Goal: Task Accomplishment & Management: Manage account settings

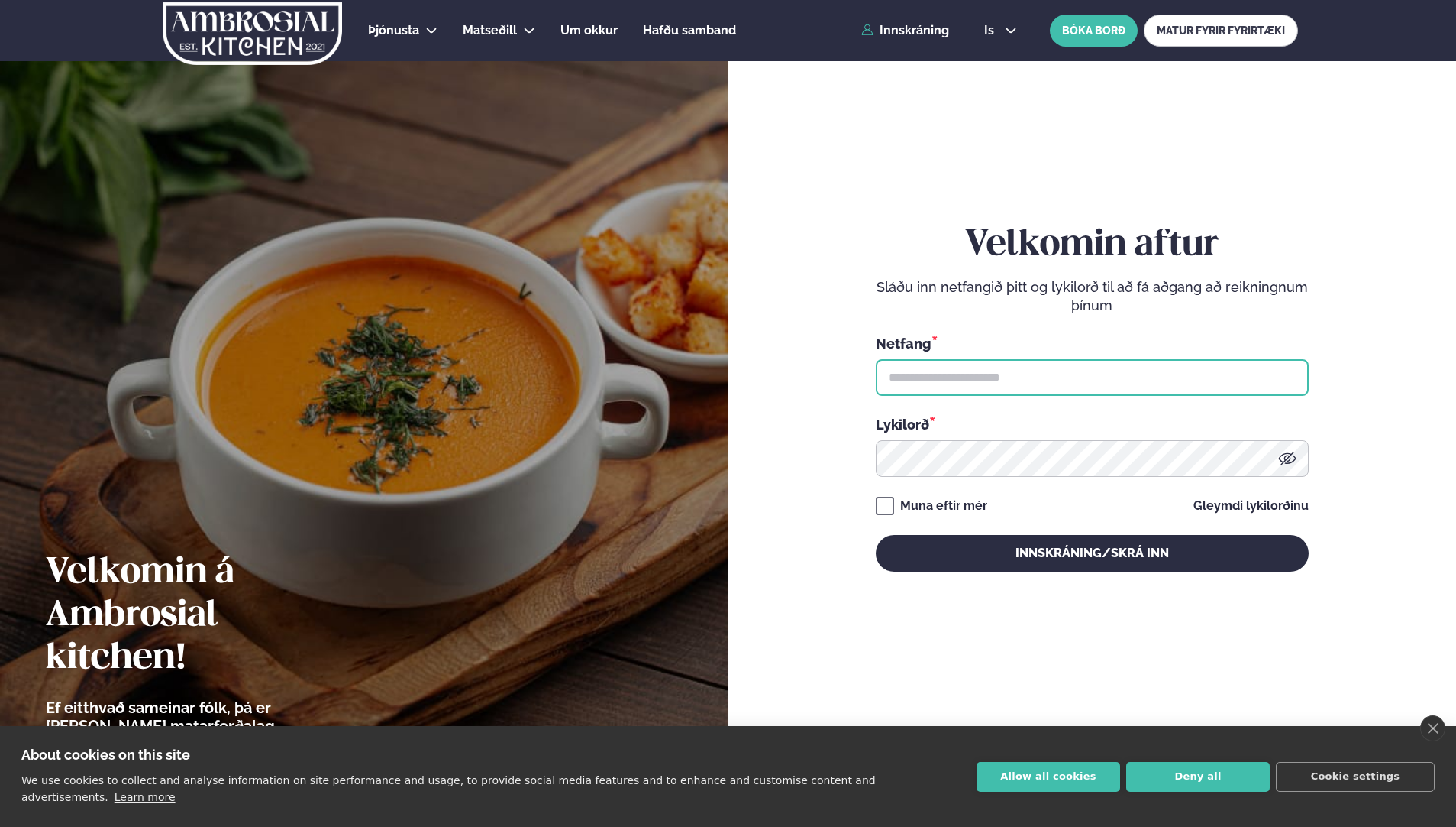
type input "**********"
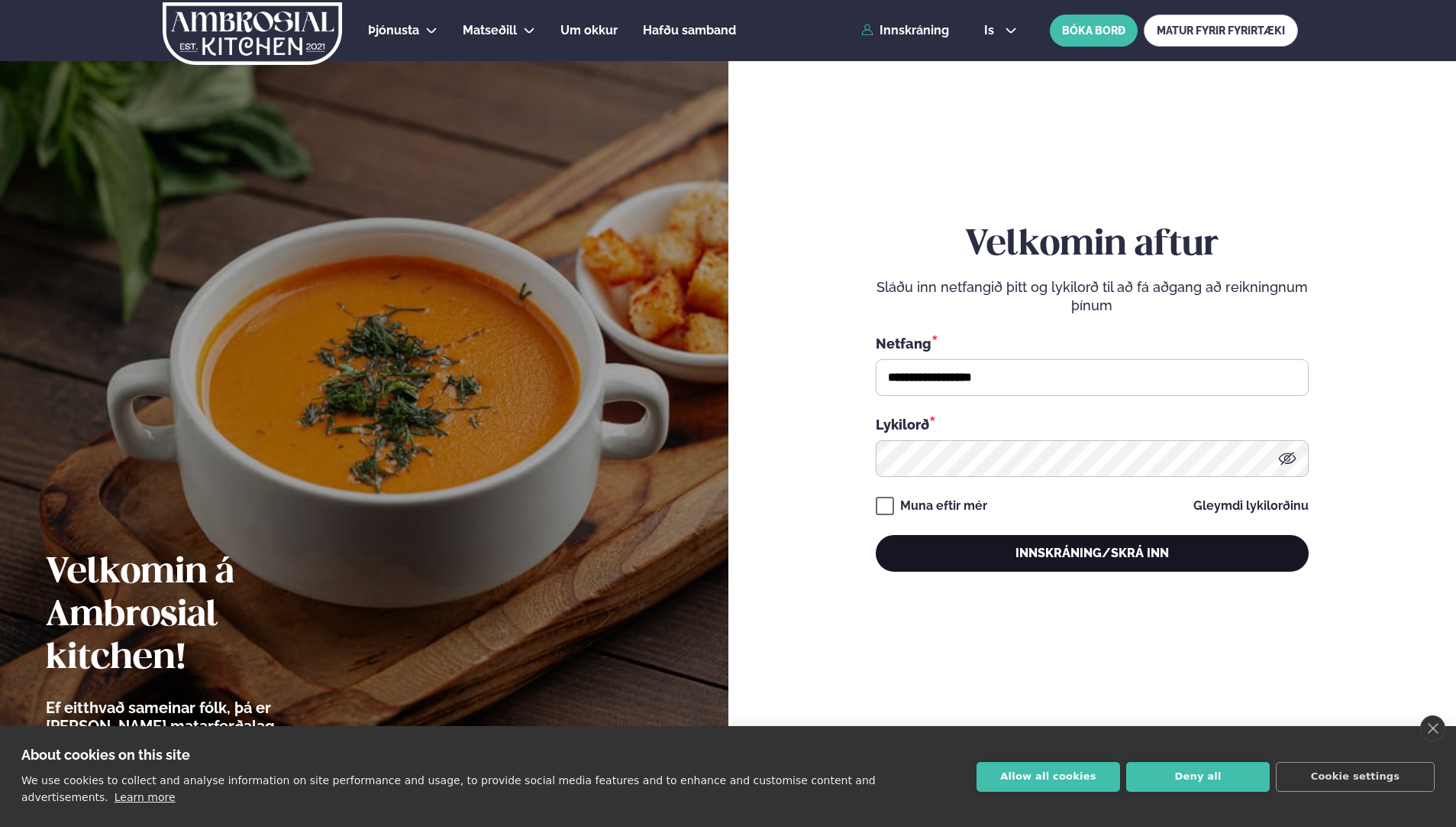
click at [1016, 540] on button "Innskráning/Skrá inn" at bounding box center [1092, 552] width 433 height 36
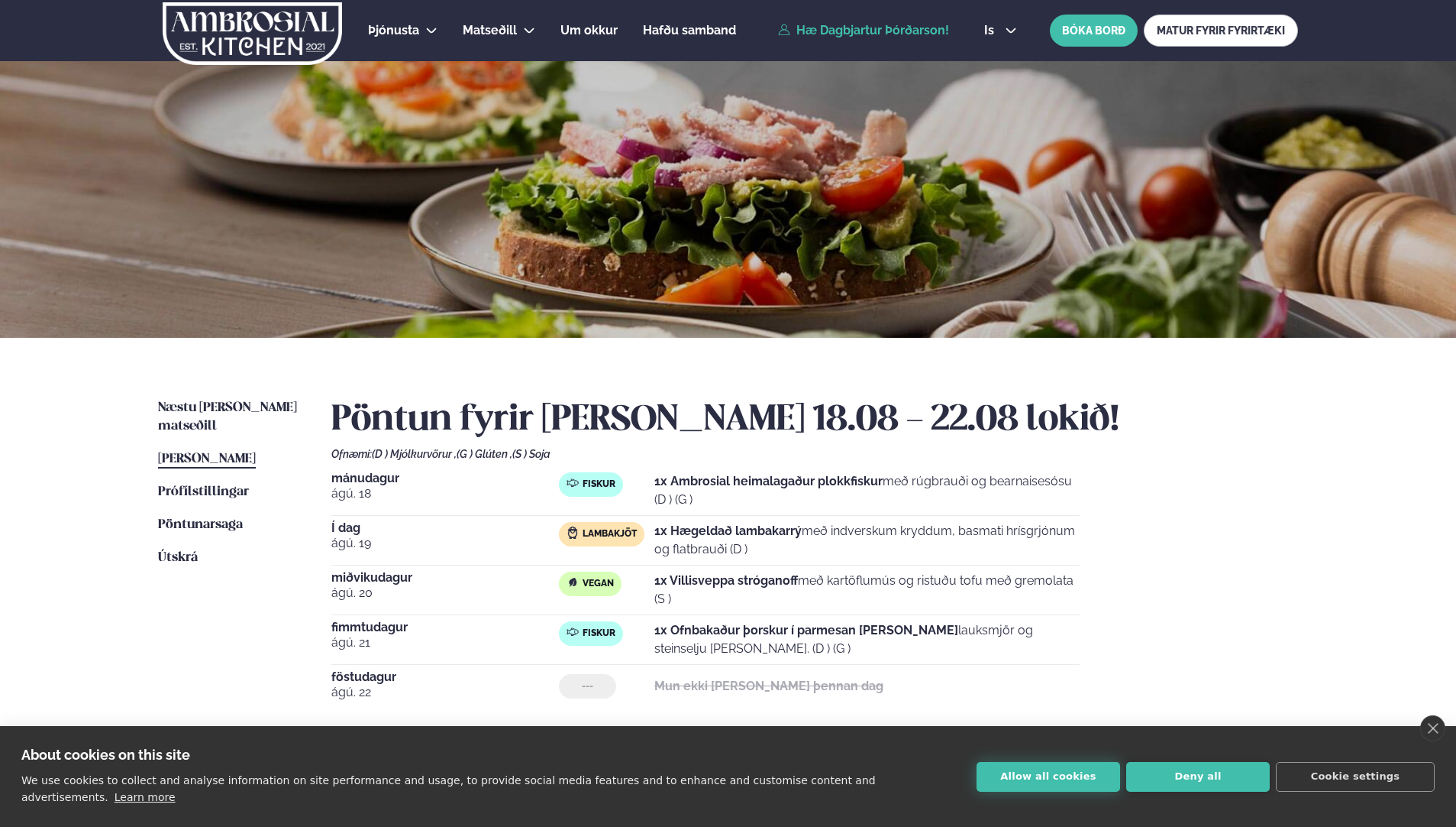
click at [1063, 791] on button "Allow all cookies" at bounding box center [1049, 776] width 143 height 29
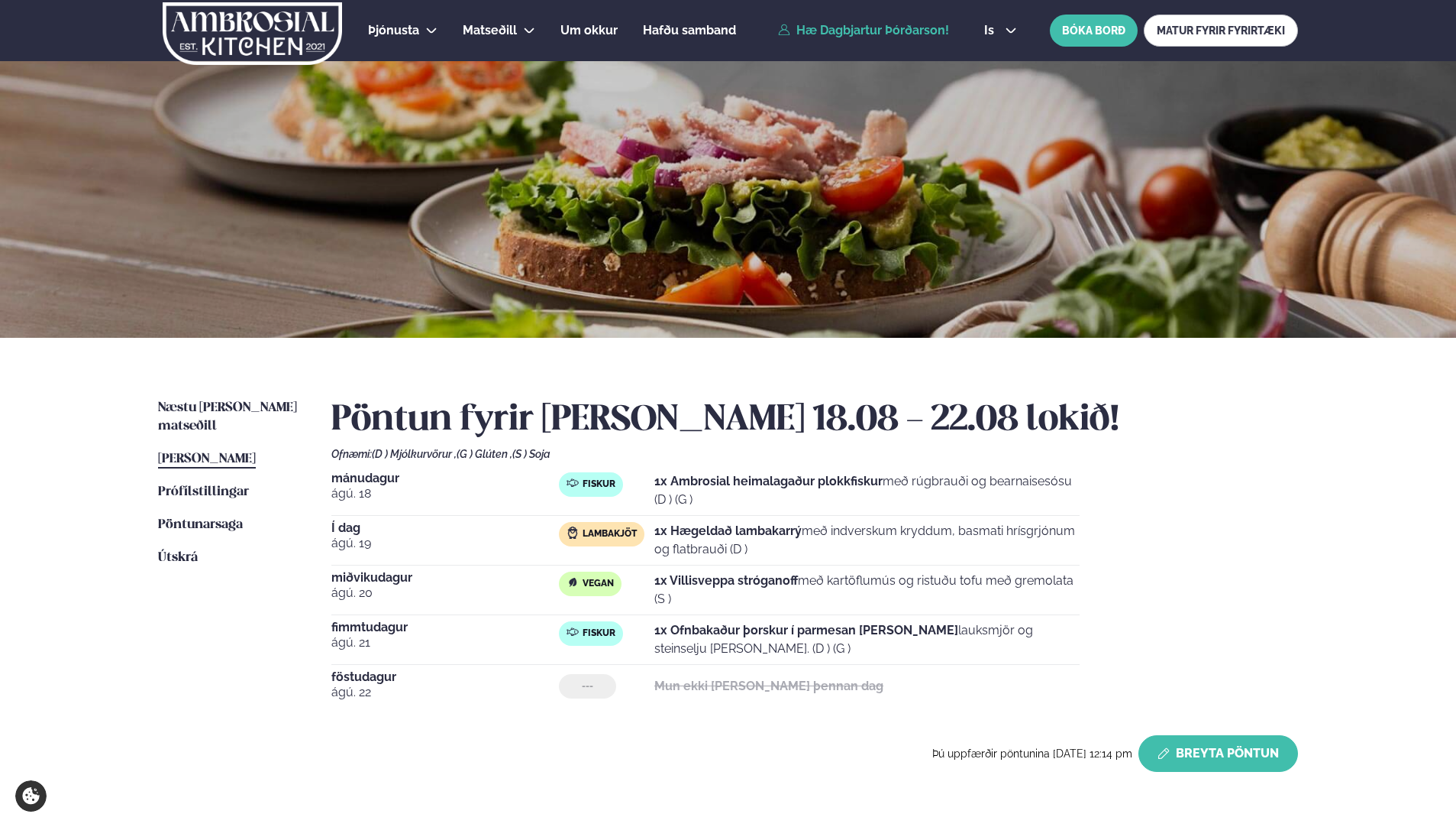
click at [1241, 750] on button "Breyta Pöntun" at bounding box center [1218, 752] width 160 height 36
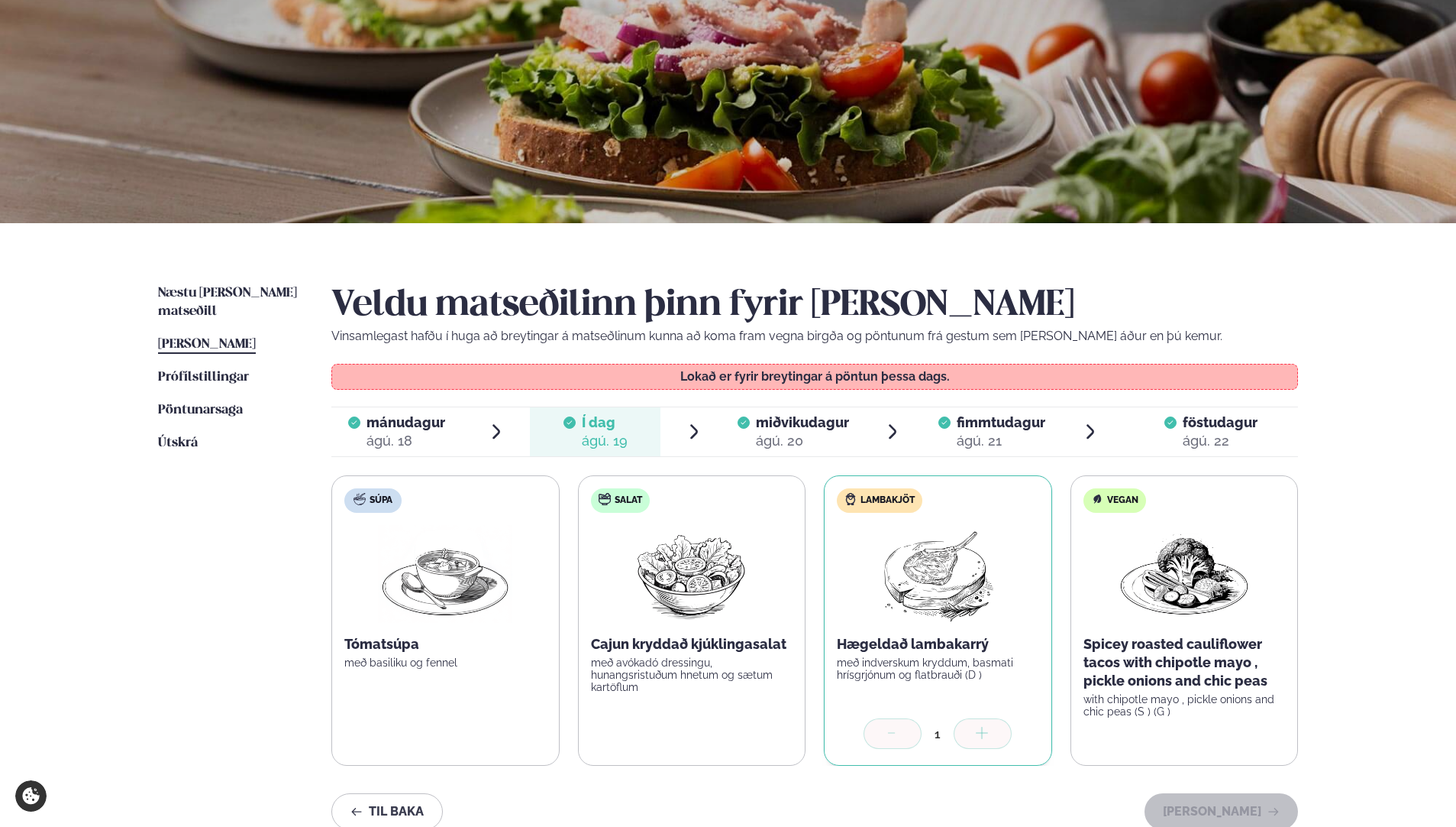
scroll to position [153, 0]
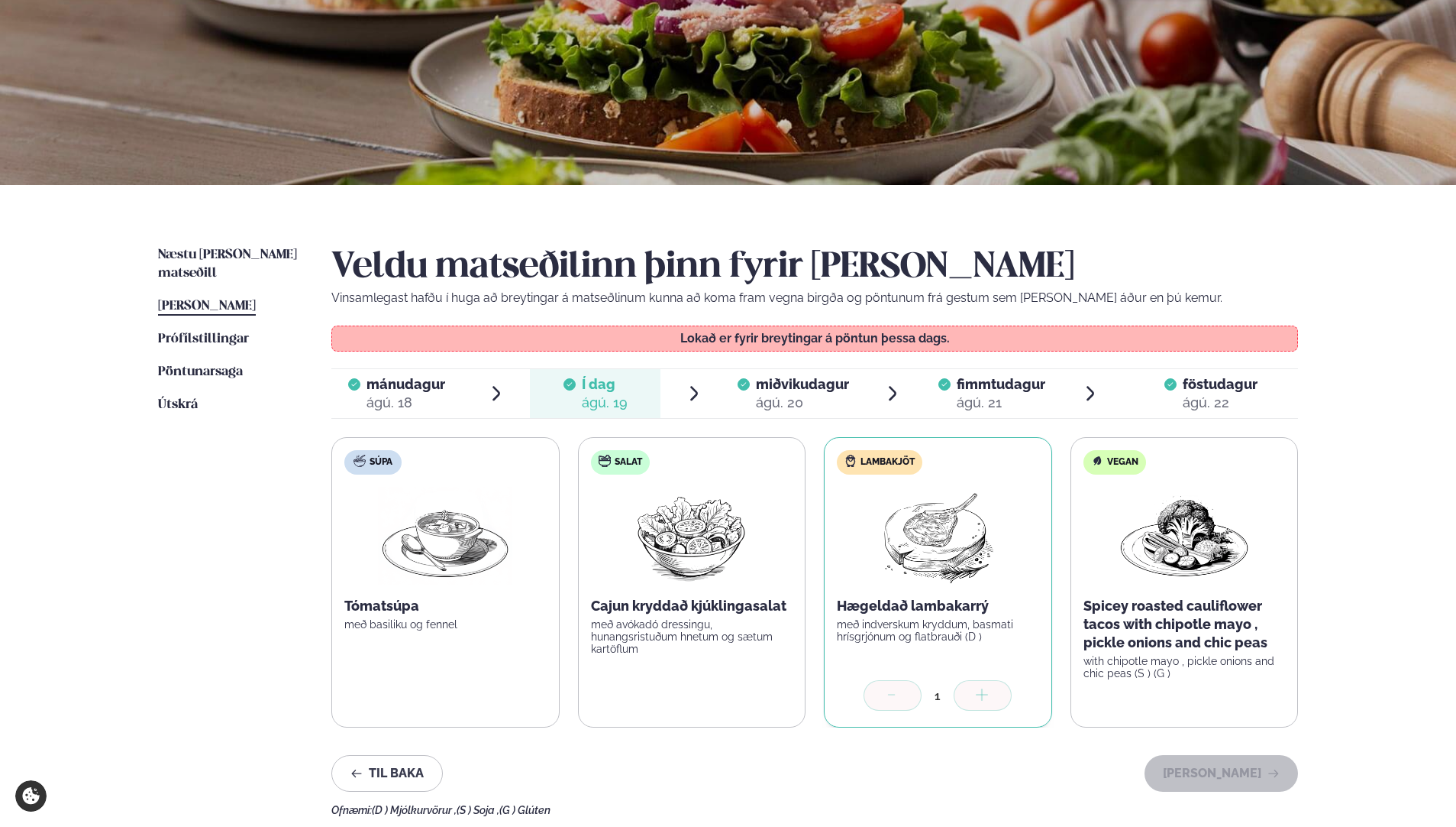
click at [991, 385] on span "fimmtudagur" at bounding box center [1001, 384] width 88 height 16
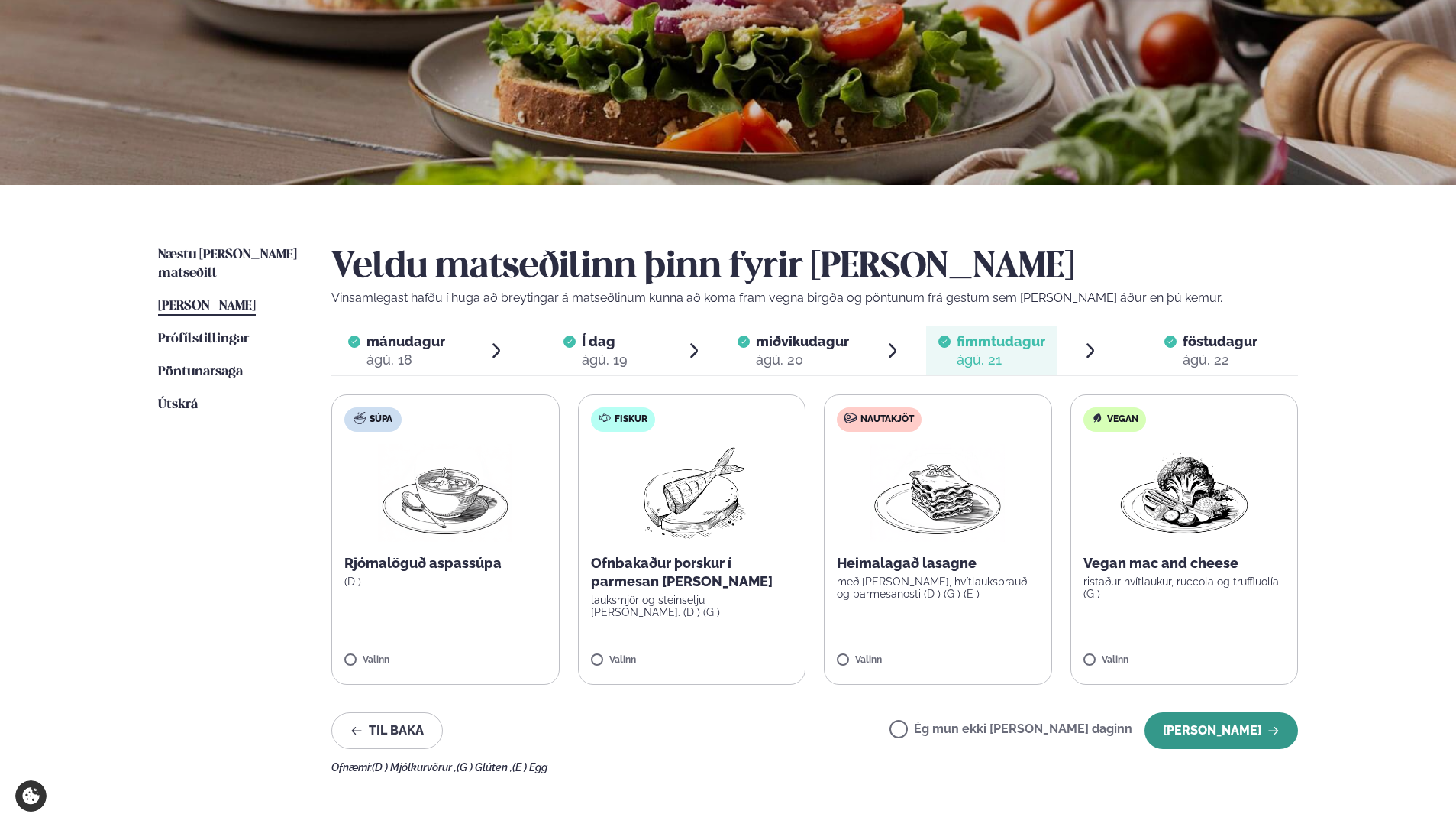
click at [1208, 720] on button "[PERSON_NAME]" at bounding box center [1221, 730] width 153 height 36
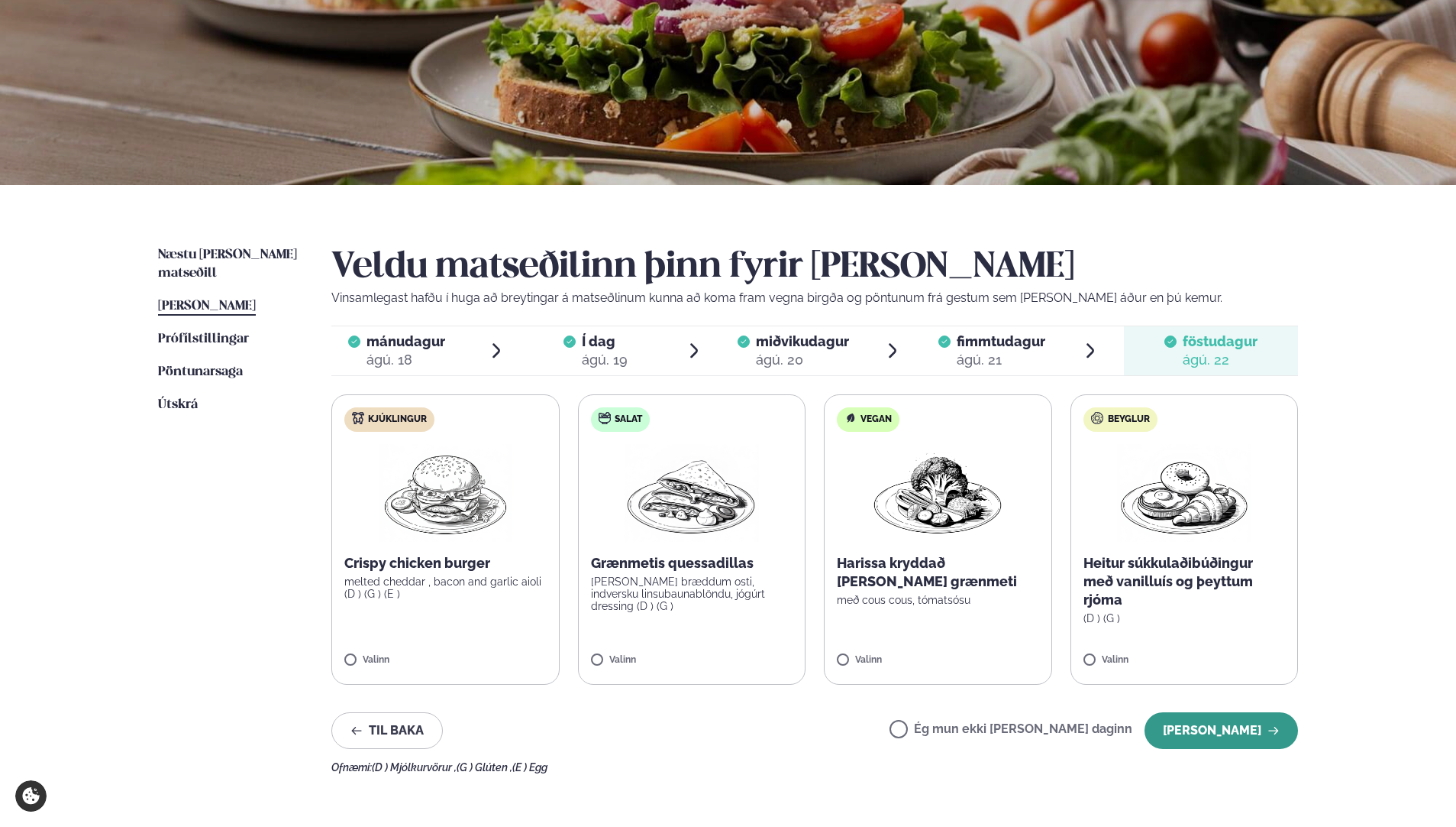
click at [1214, 727] on button "[PERSON_NAME]" at bounding box center [1221, 730] width 153 height 36
